Goal: Communication & Community: Connect with others

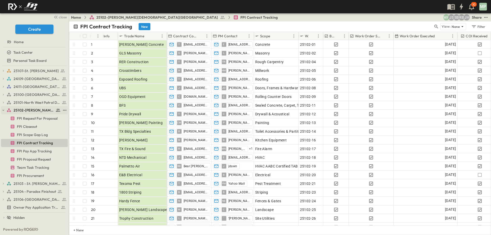
click at [2, 110] on icon "button" at bounding box center [4, 110] width 4 height 4
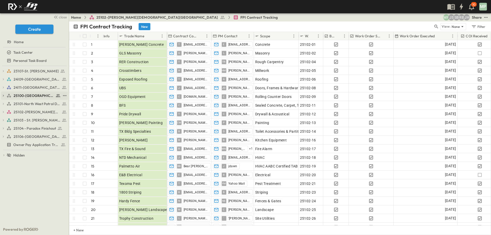
click at [4, 95] on icon "button" at bounding box center [4, 96] width 4 height 4
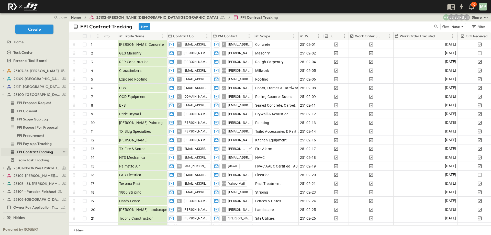
click at [40, 149] on span "FPI Contract Tracking" at bounding box center [35, 151] width 36 height 5
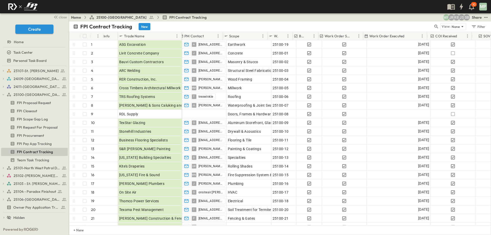
scroll to position [0, 49]
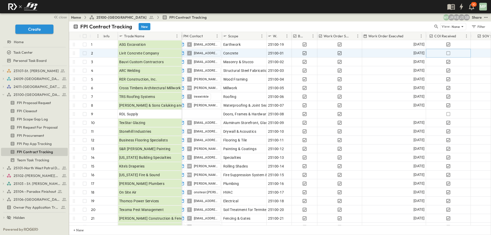
click at [448, 52] on icon "button" at bounding box center [448, 53] width 5 height 5
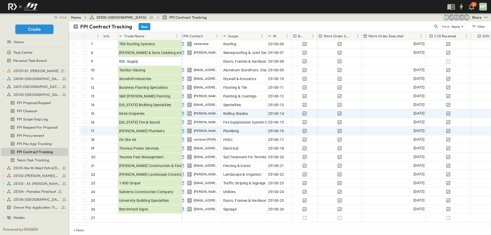
scroll to position [77, 49]
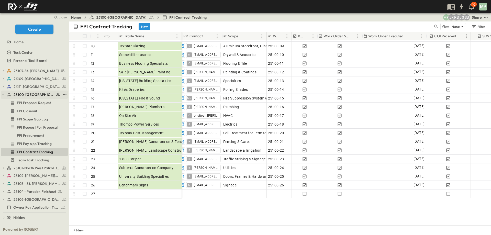
click at [3, 95] on icon "button" at bounding box center [4, 95] width 4 height 4
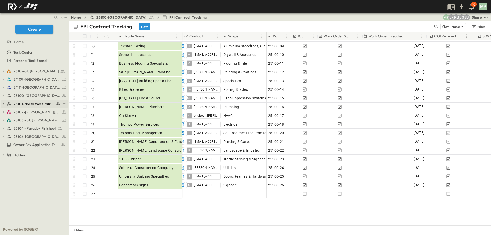
click at [4, 104] on icon "button" at bounding box center [4, 104] width 4 height 4
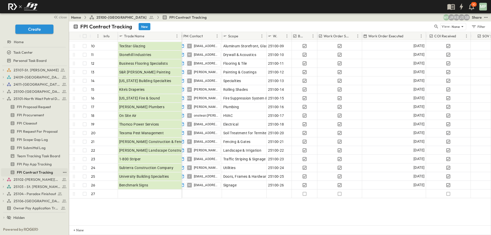
click at [26, 171] on span "FPI Contract Tracking" at bounding box center [35, 172] width 36 height 5
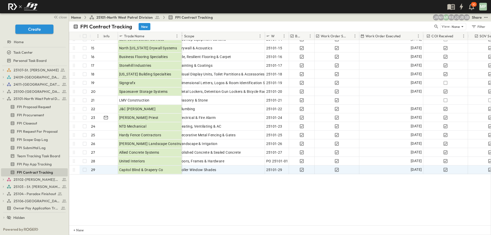
scroll to position [122, 82]
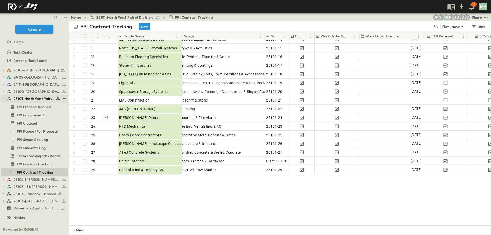
click at [2, 98] on icon "button" at bounding box center [4, 99] width 4 height 4
